Goal: Task Accomplishment & Management: Manage account settings

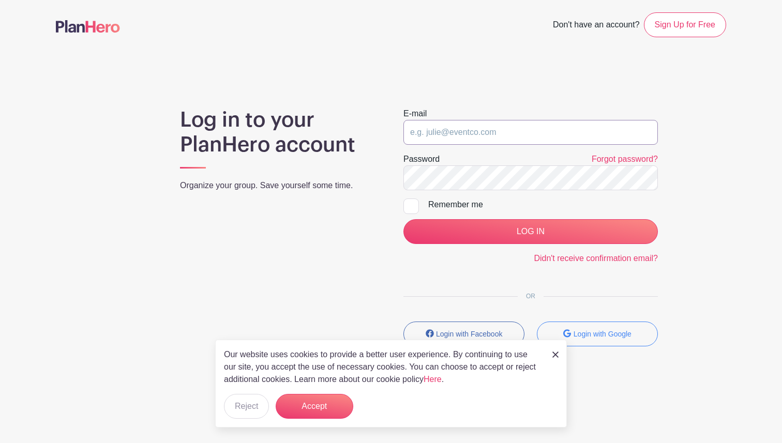
click at [438, 128] on input "email" at bounding box center [530, 132] width 254 height 25
paste input "bmartin@holyrosaryws.org"
type input "bmartin@holyrosaryws.org"
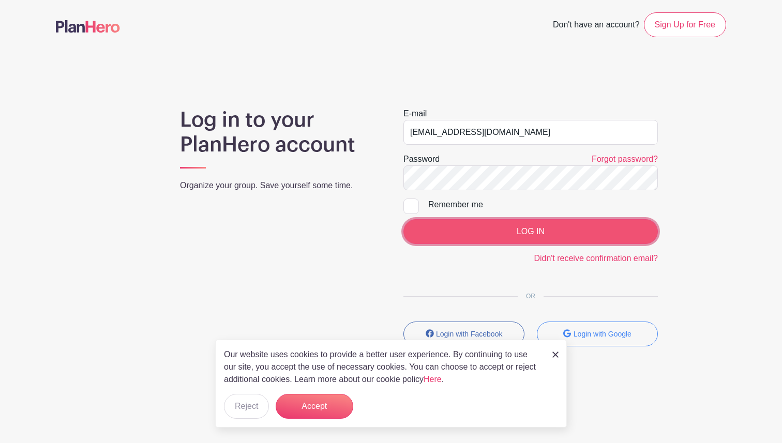
click at [505, 234] on input "LOG IN" at bounding box center [530, 231] width 254 height 25
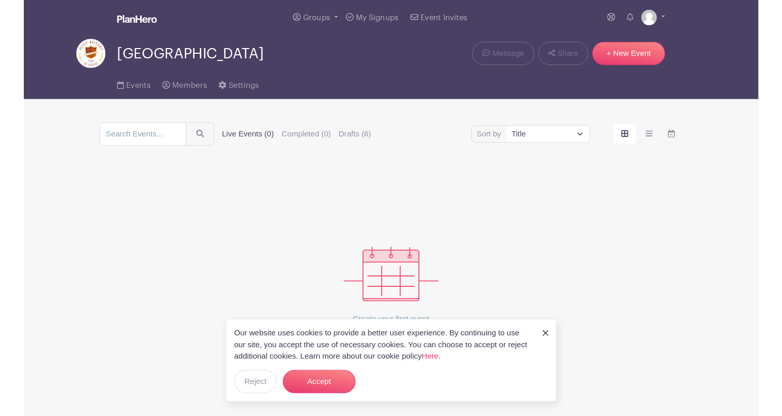
scroll to position [13, 0]
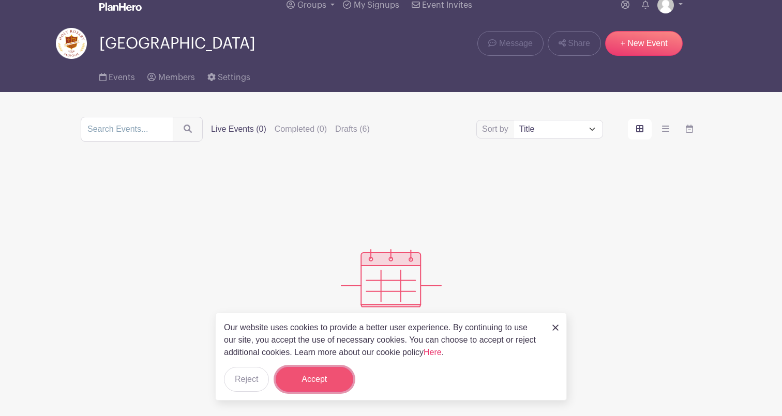
click at [325, 384] on button "Accept" at bounding box center [315, 379] width 78 height 25
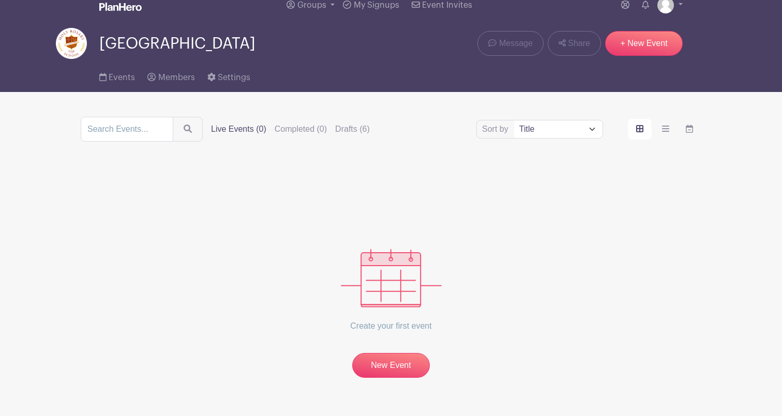
scroll to position [0, 0]
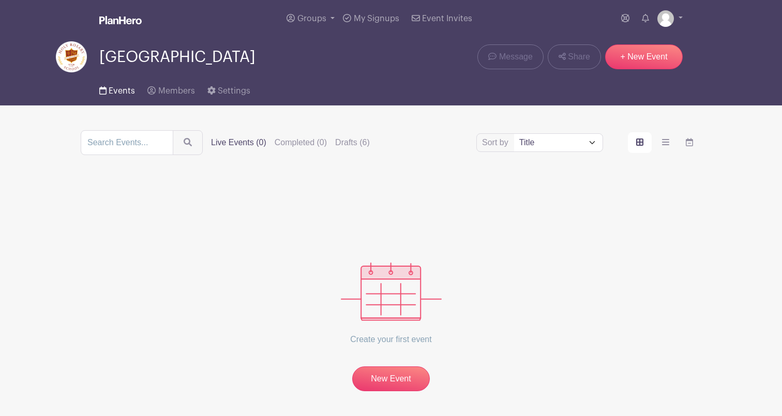
click at [122, 89] on span "Events" at bounding box center [122, 91] width 26 height 8
click at [335, 146] on label "Drafts (6)" at bounding box center [352, 143] width 35 height 12
click at [0, 0] on input "Drafts (6)" at bounding box center [0, 0] width 0 height 0
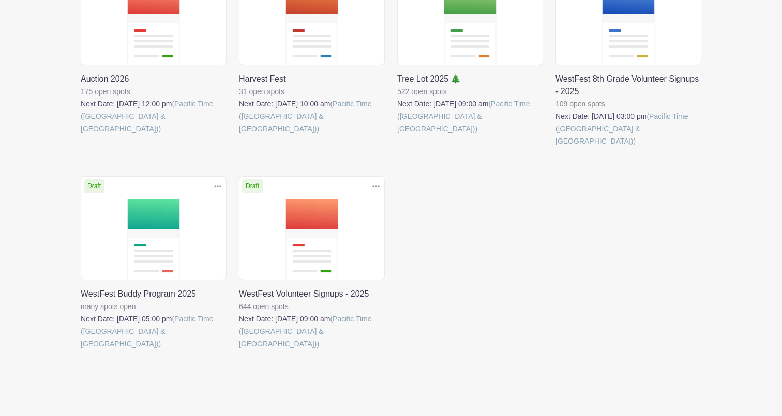
scroll to position [222, 0]
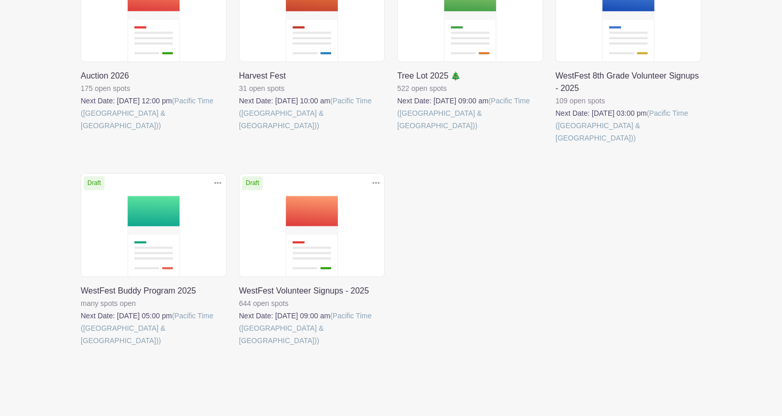
click at [239, 347] on link at bounding box center [239, 347] width 0 height 0
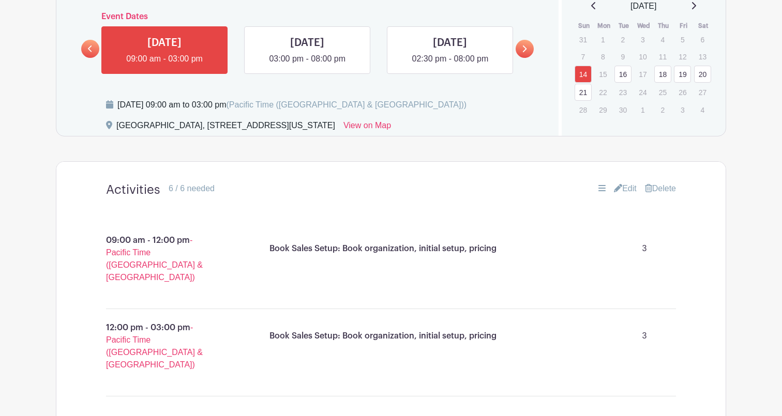
scroll to position [600, 0]
click at [623, 79] on link "16" at bounding box center [622, 75] width 17 height 17
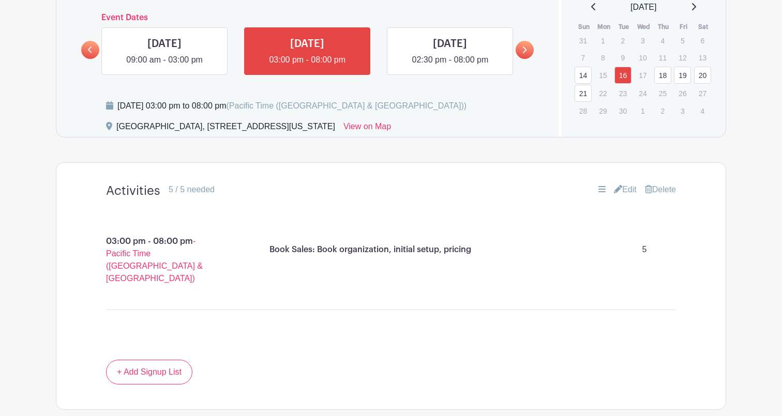
click at [668, 81] on link "18" at bounding box center [662, 75] width 17 height 17
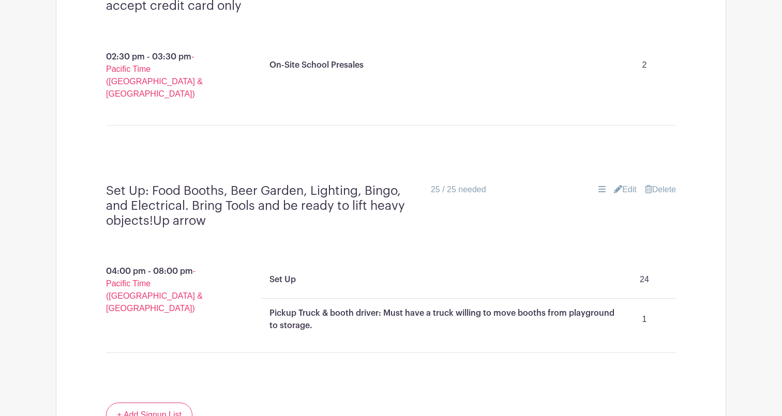
scroll to position [981, 0]
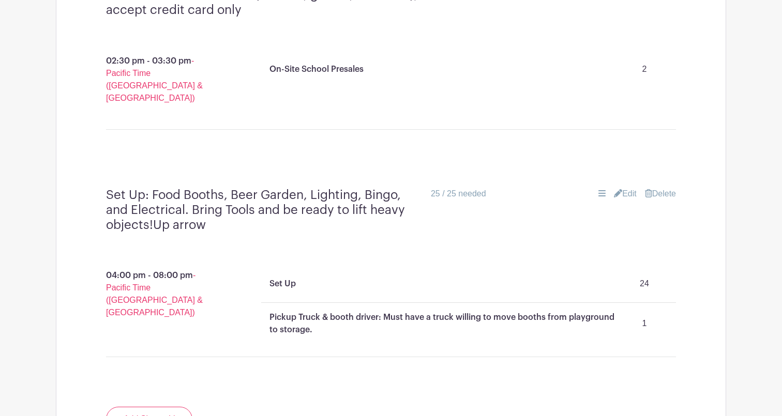
click at [614, 189] on icon at bounding box center [618, 193] width 8 height 8
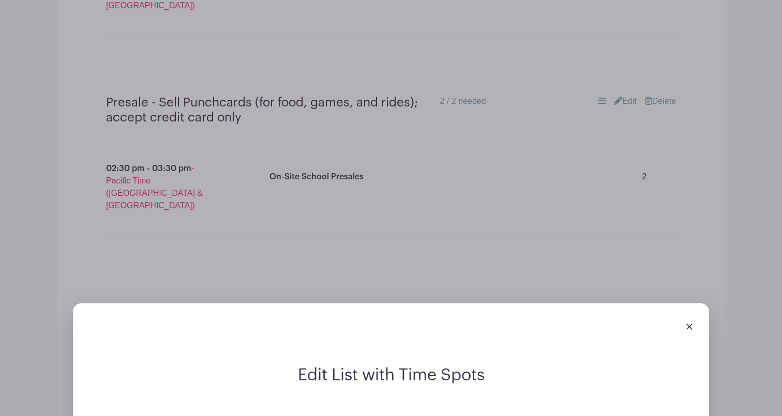
scroll to position [871, 0]
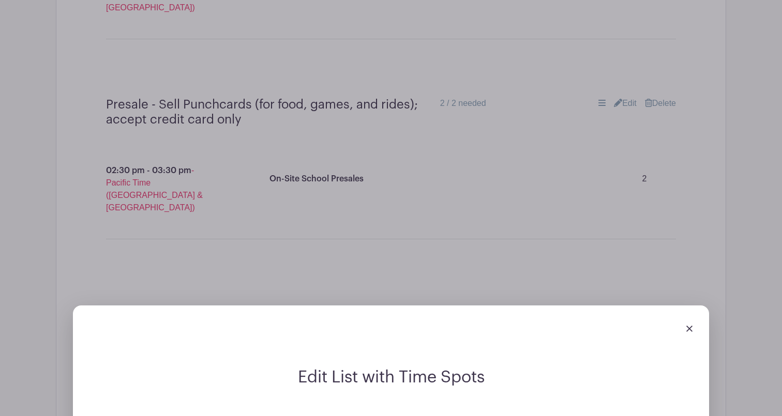
click at [689, 326] on img at bounding box center [689, 329] width 6 height 6
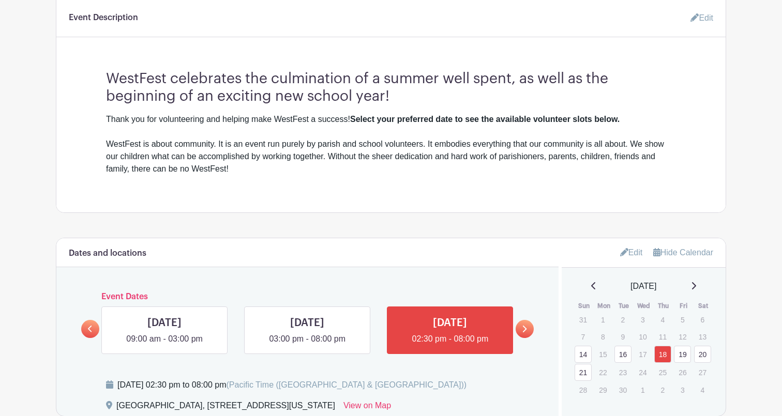
scroll to position [351, 0]
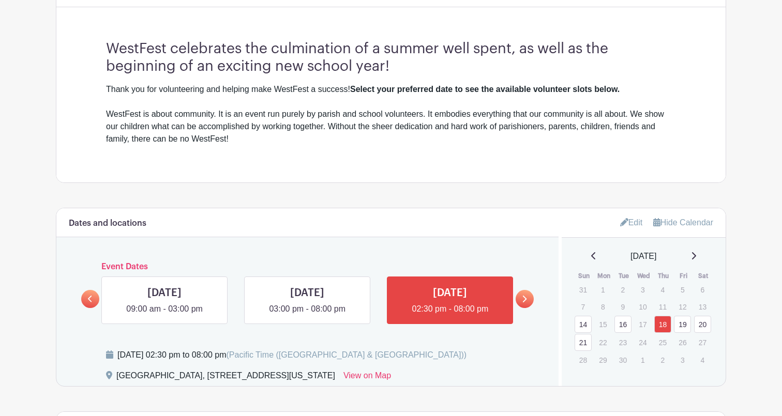
click at [688, 323] on link "19" at bounding box center [682, 324] width 17 height 17
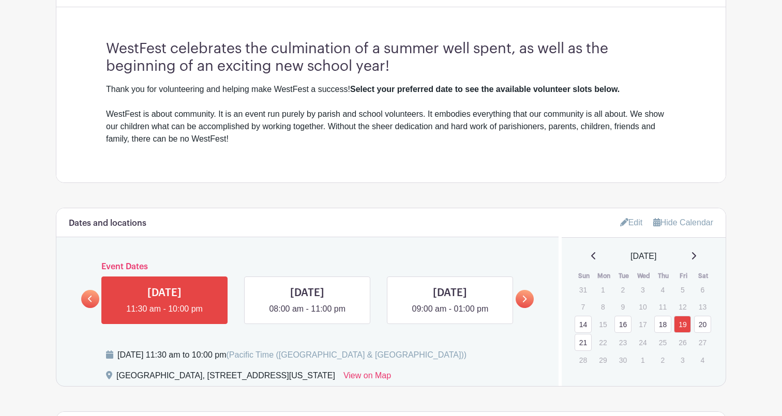
click at [701, 325] on link "20" at bounding box center [702, 324] width 17 height 17
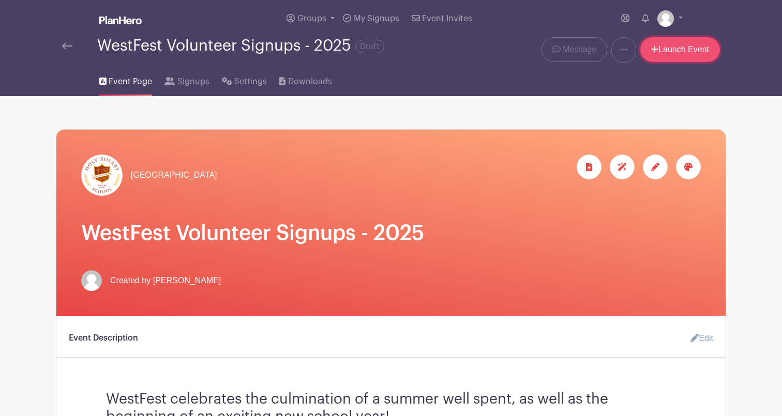
click at [692, 51] on link "Launch Event" at bounding box center [680, 49] width 80 height 25
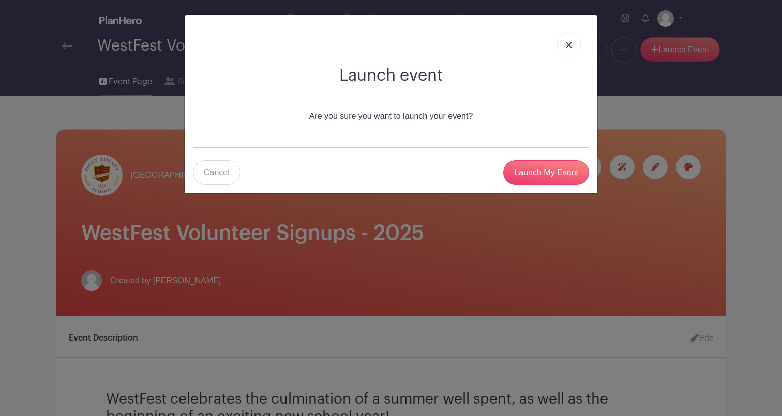
click at [568, 42] on img at bounding box center [569, 45] width 6 height 6
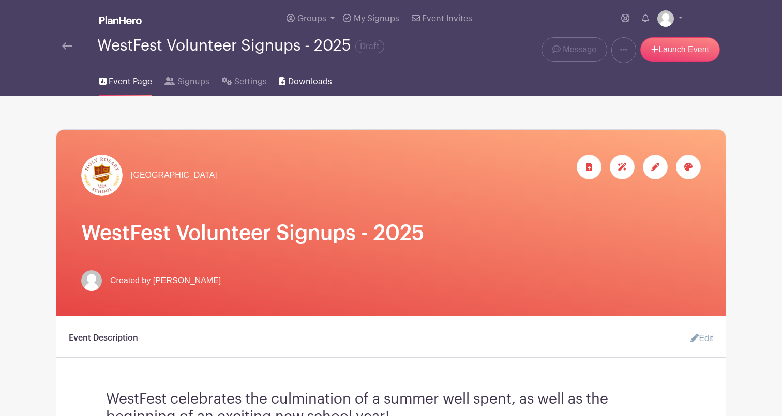
click at [310, 82] on span "Downloads" at bounding box center [310, 82] width 44 height 12
